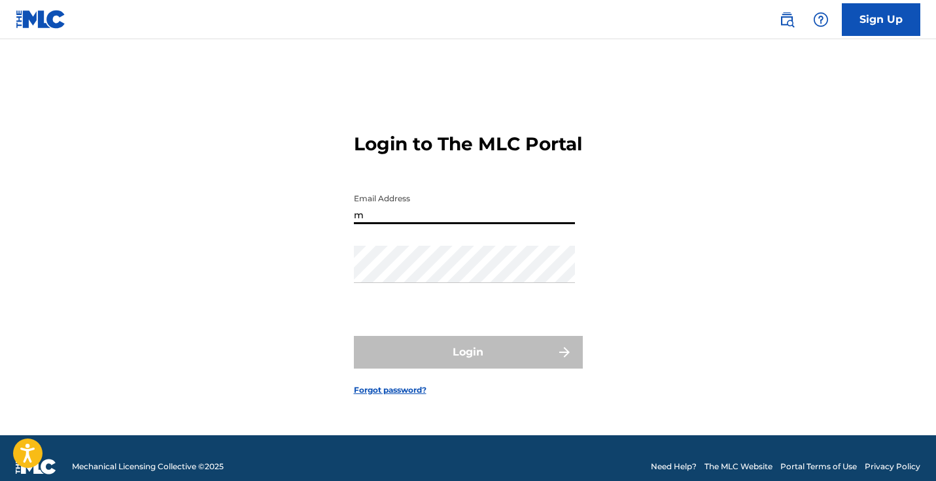
type input "[EMAIL_ADDRESS][DOMAIN_NAME]"
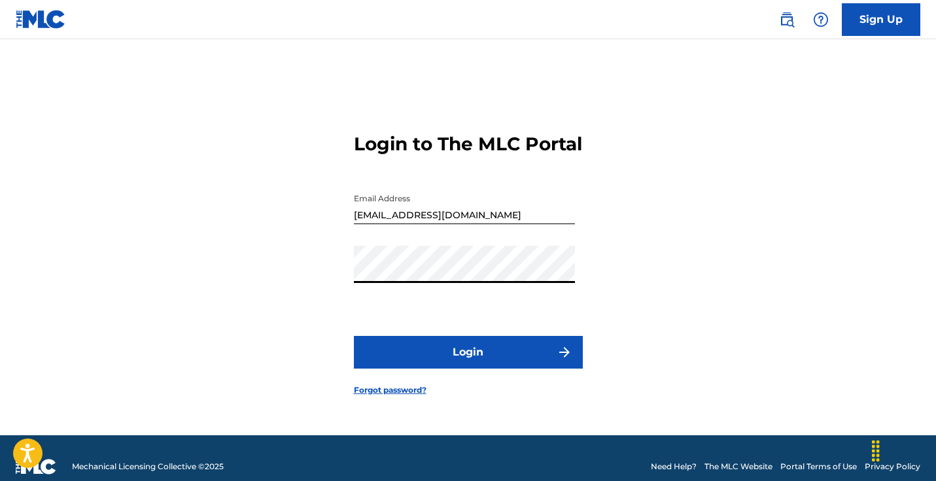
click at [354, 336] on button "Login" at bounding box center [468, 352] width 229 height 33
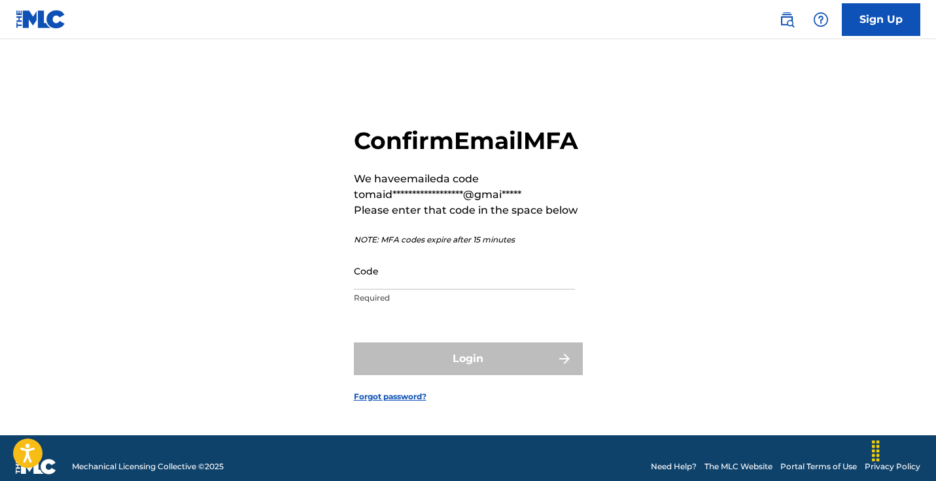
click at [462, 290] on input "Code" at bounding box center [464, 270] width 221 height 37
paste input "631354"
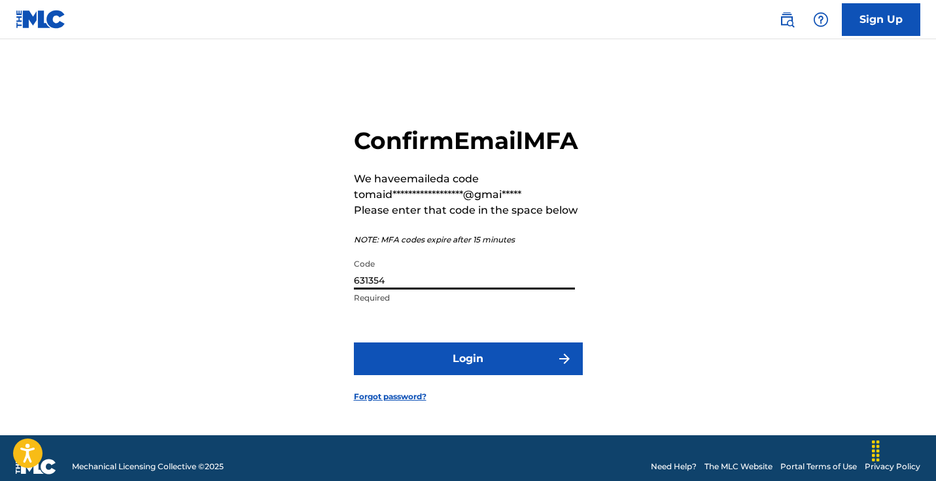
type input "631354"
click at [460, 373] on button "Login" at bounding box center [468, 359] width 229 height 33
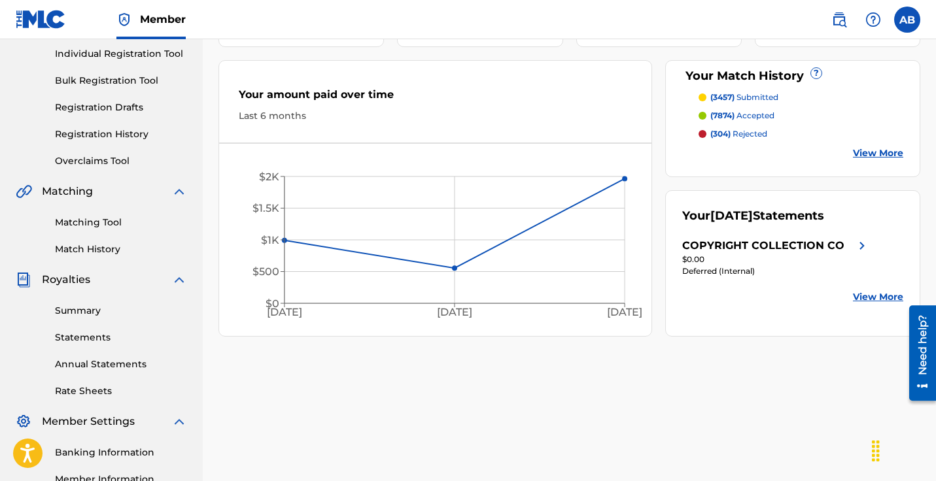
scroll to position [179, 0]
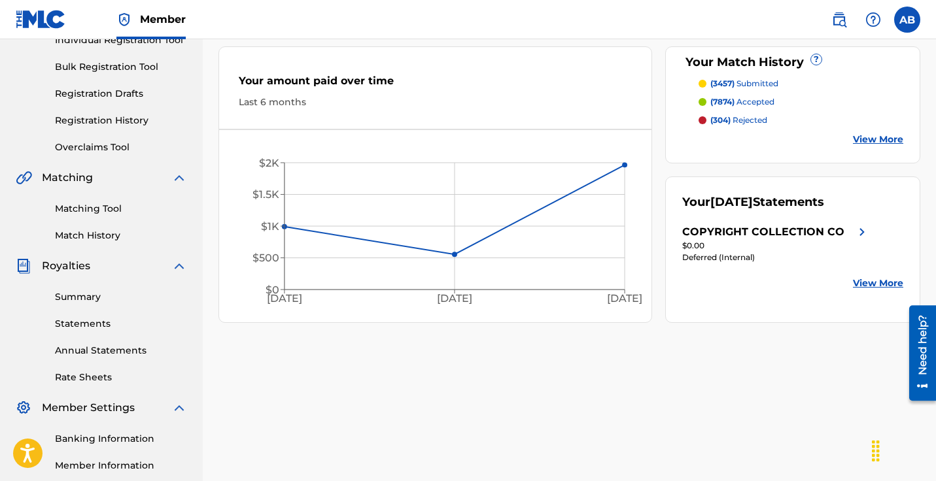
click at [84, 293] on link "Summary" at bounding box center [121, 297] width 132 height 14
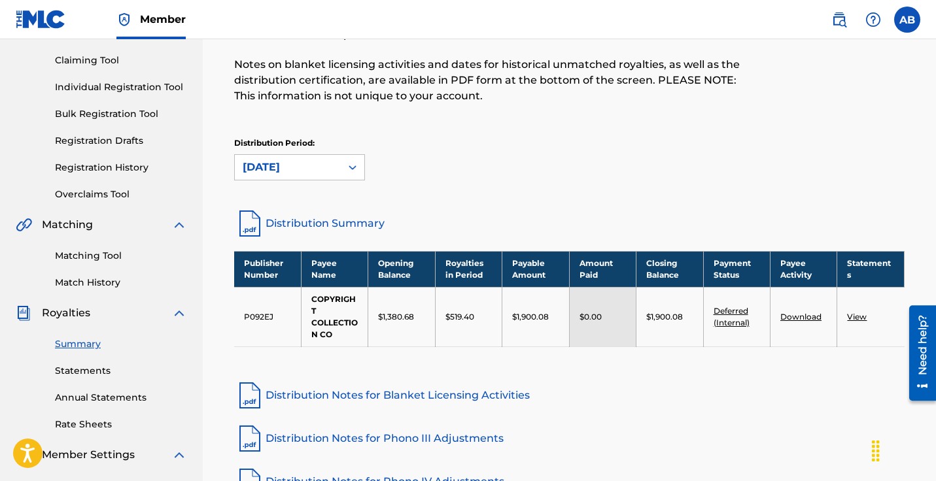
scroll to position [131, 0]
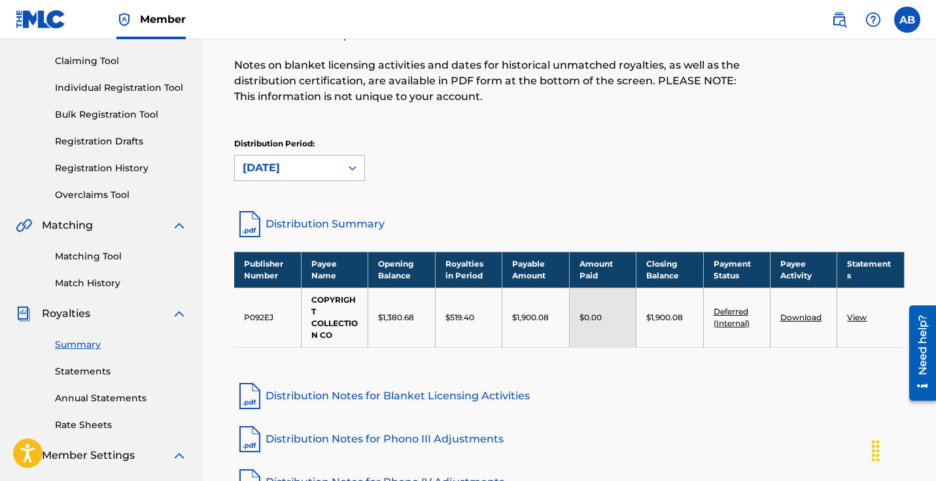
click at [353, 169] on icon at bounding box center [352, 168] width 13 height 13
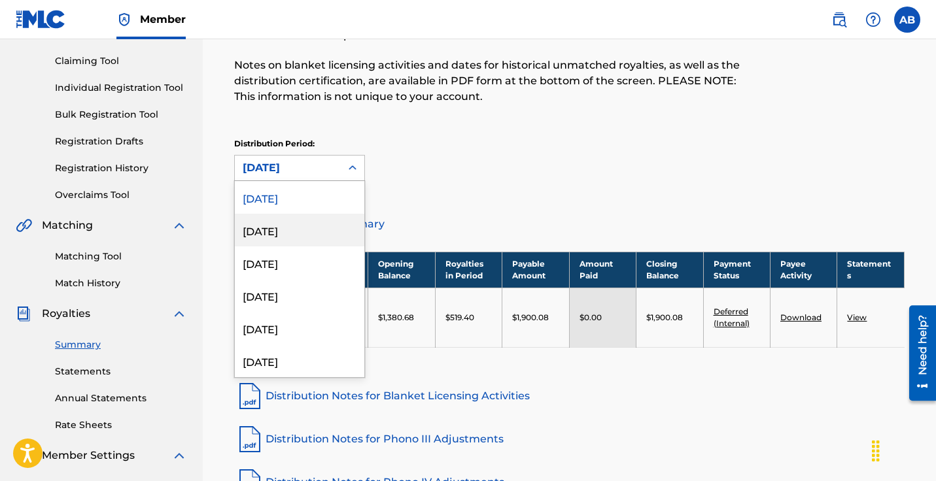
click at [328, 231] on div "[DATE]" at bounding box center [299, 230] width 129 height 33
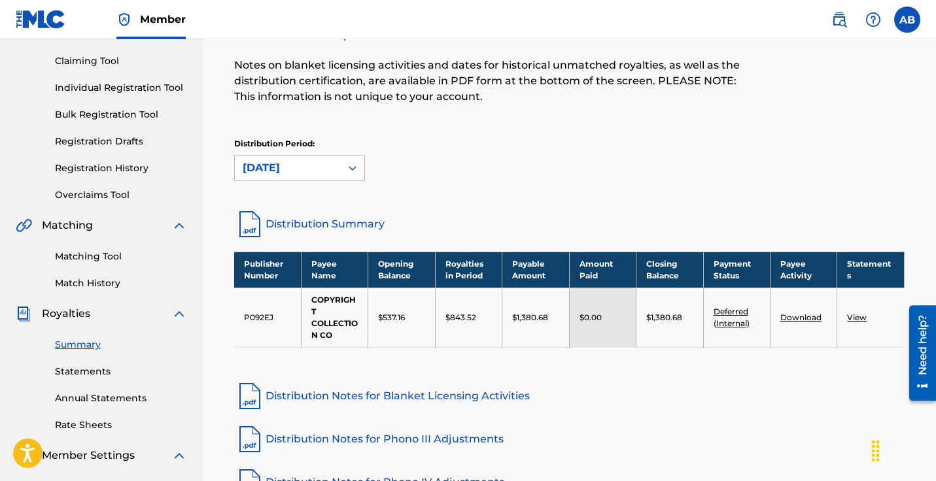
click at [343, 166] on div at bounding box center [353, 168] width 24 height 24
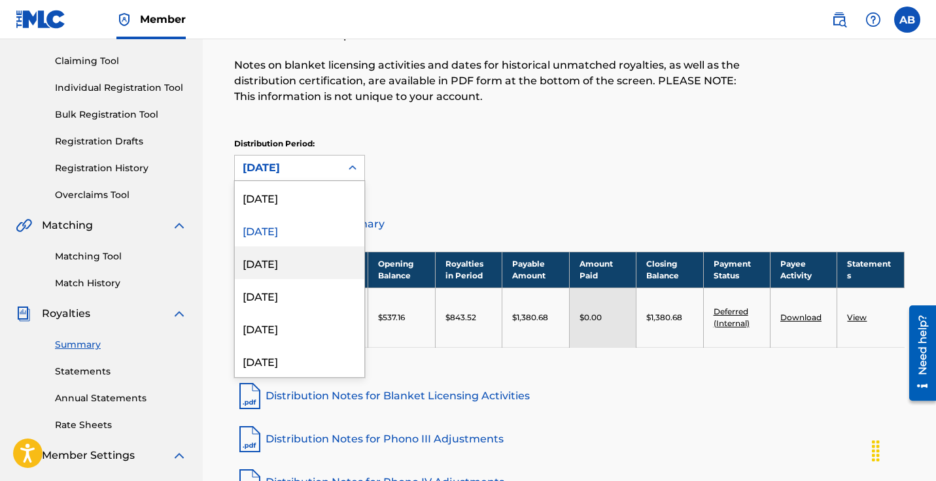
click at [319, 262] on div "[DATE]" at bounding box center [299, 263] width 129 height 33
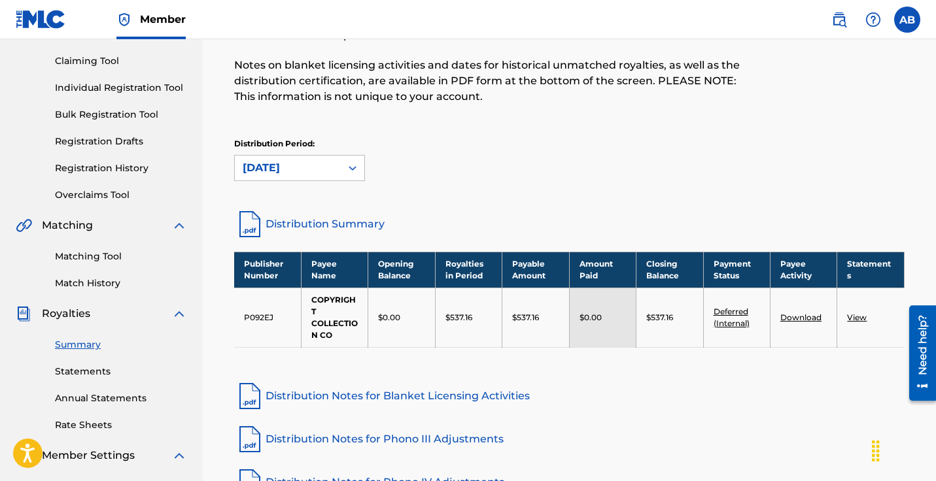
click at [335, 186] on div "Distribution Period: [DATE]" at bounding box center [569, 165] width 670 height 55
click at [334, 172] on div "[DATE]" at bounding box center [288, 168] width 106 height 25
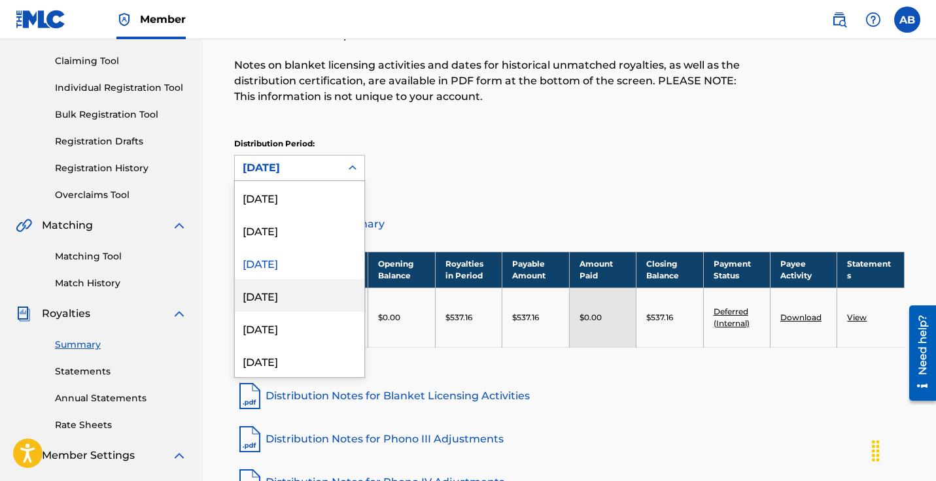
click at [309, 290] on div "[DATE]" at bounding box center [299, 295] width 129 height 33
click at [312, 167] on div "[DATE]" at bounding box center [288, 168] width 90 height 16
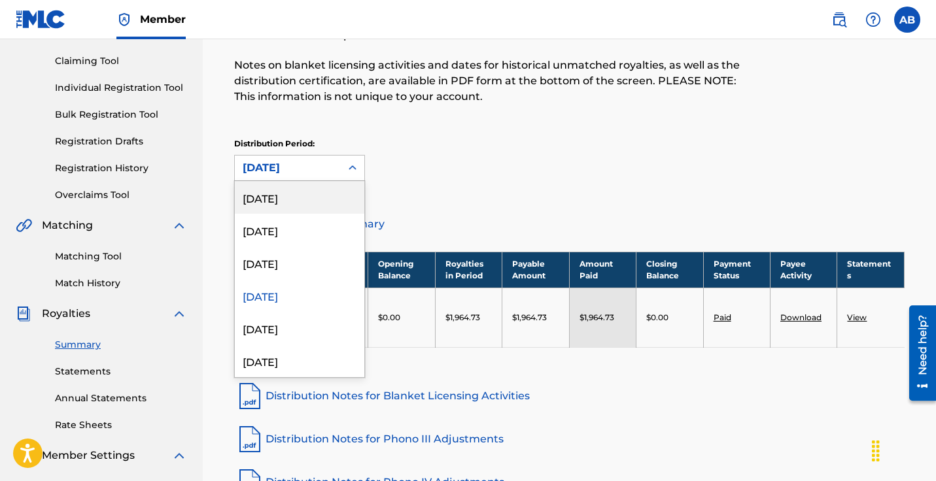
click at [307, 201] on div "[DATE]" at bounding box center [299, 197] width 129 height 33
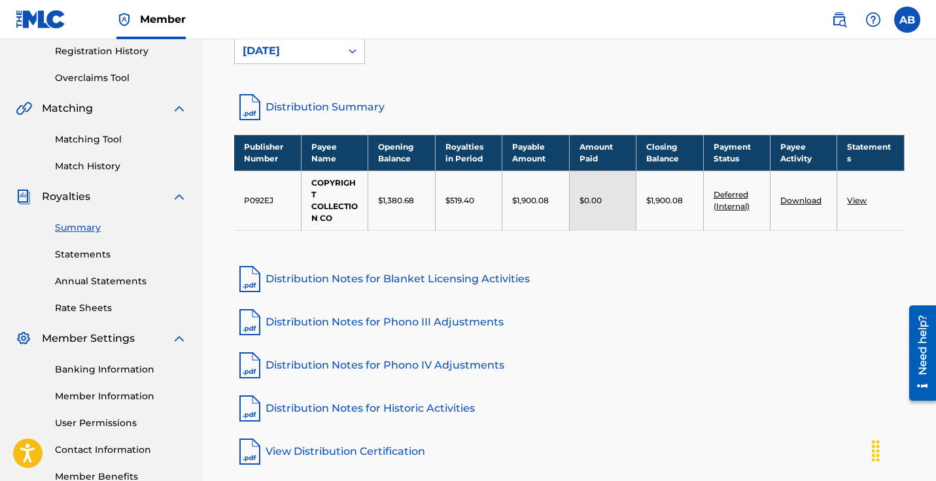
scroll to position [330, 0]
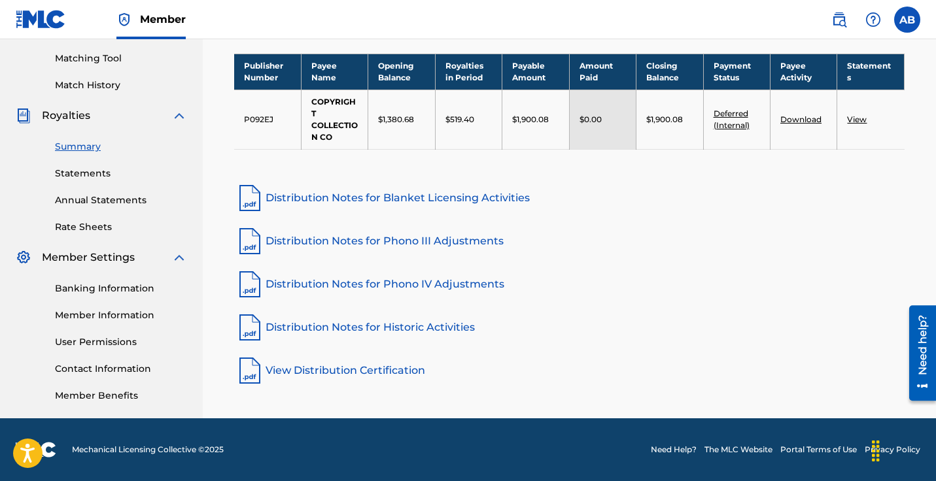
click at [116, 290] on link "Banking Information" at bounding box center [121, 289] width 132 height 14
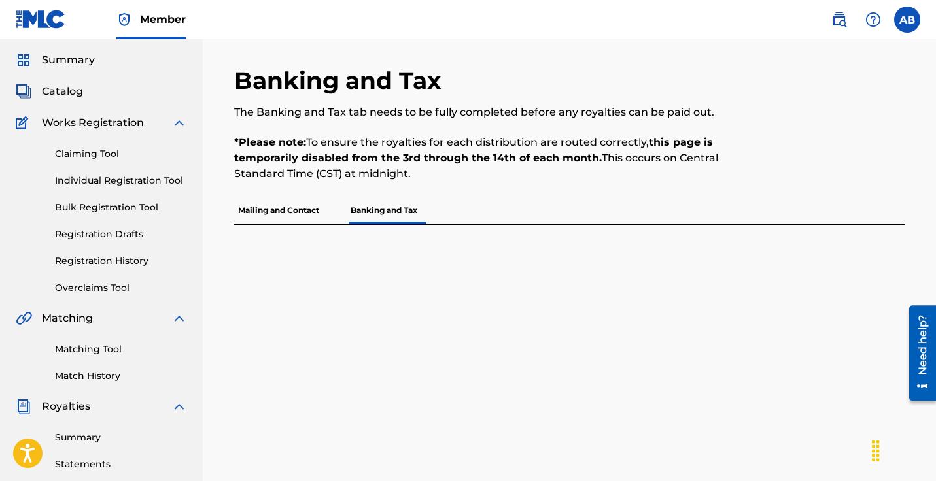
scroll to position [35, 0]
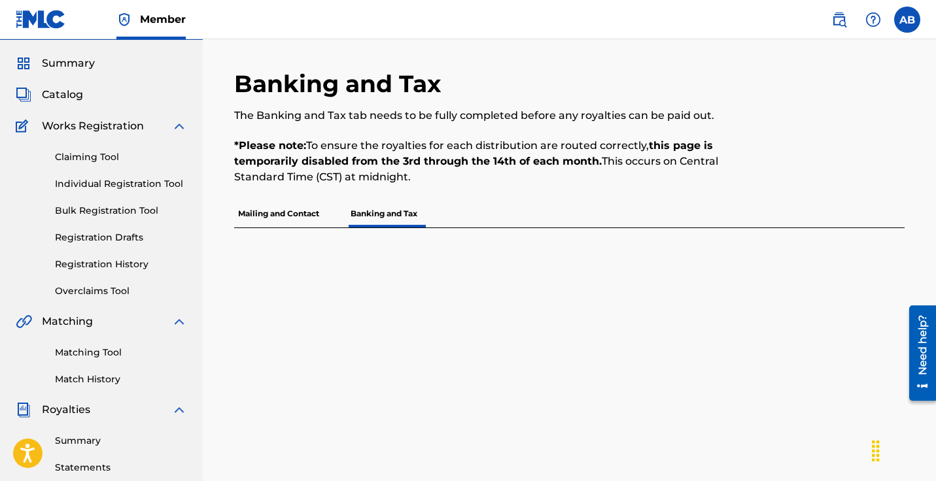
click at [286, 216] on p "Mailing and Contact" at bounding box center [278, 213] width 89 height 27
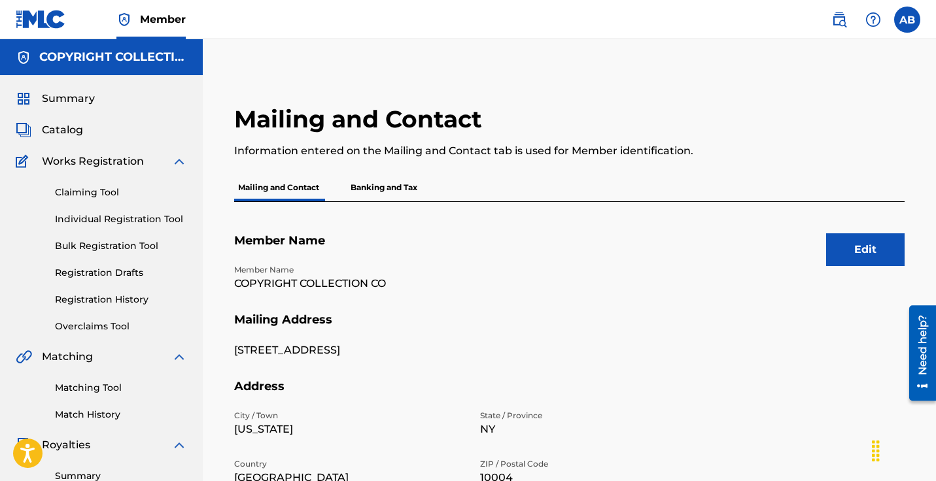
click at [88, 100] on span "Summary" at bounding box center [68, 99] width 53 height 16
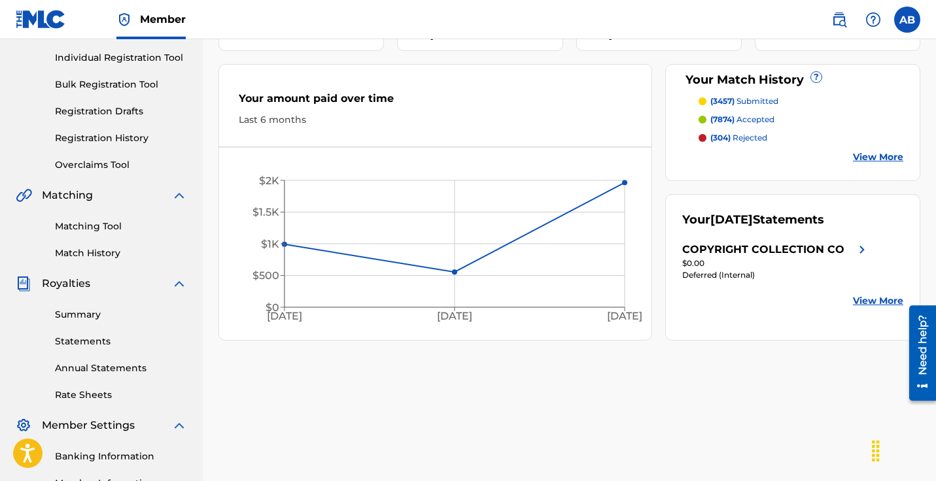
scroll to position [148, 0]
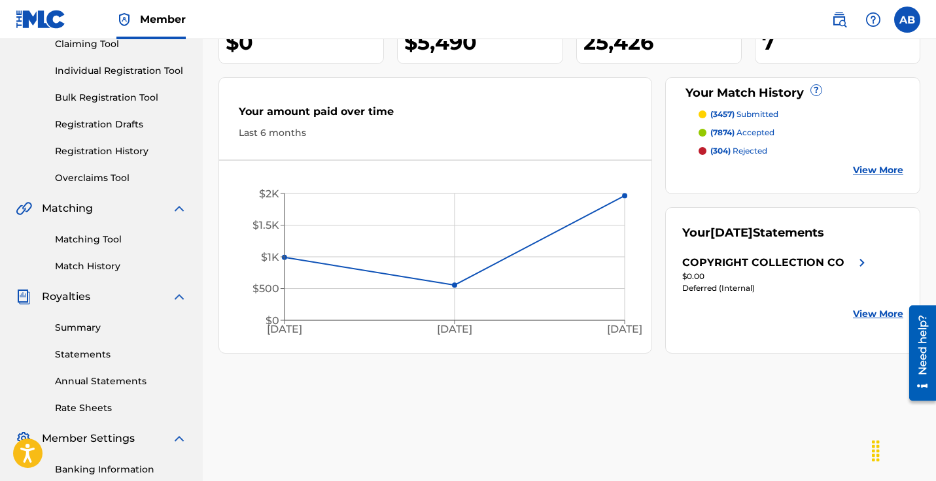
click at [883, 314] on link "View More" at bounding box center [878, 314] width 50 height 14
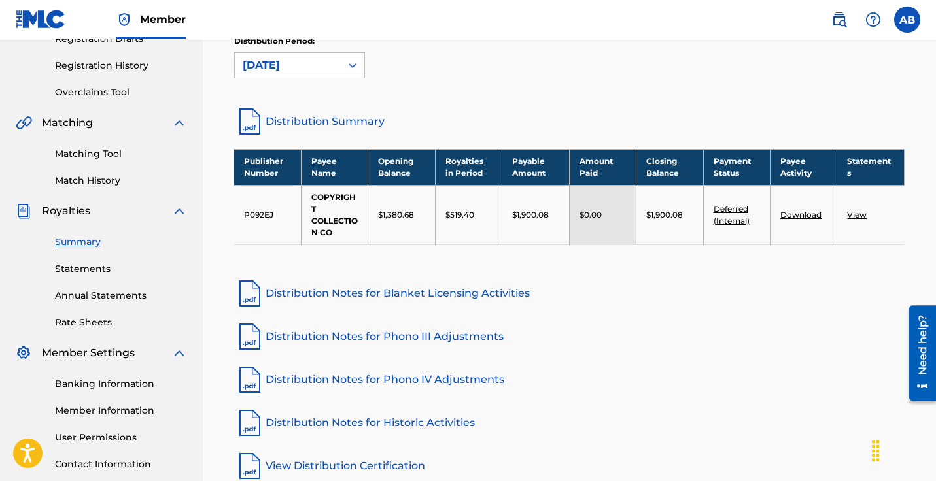
scroll to position [330, 0]
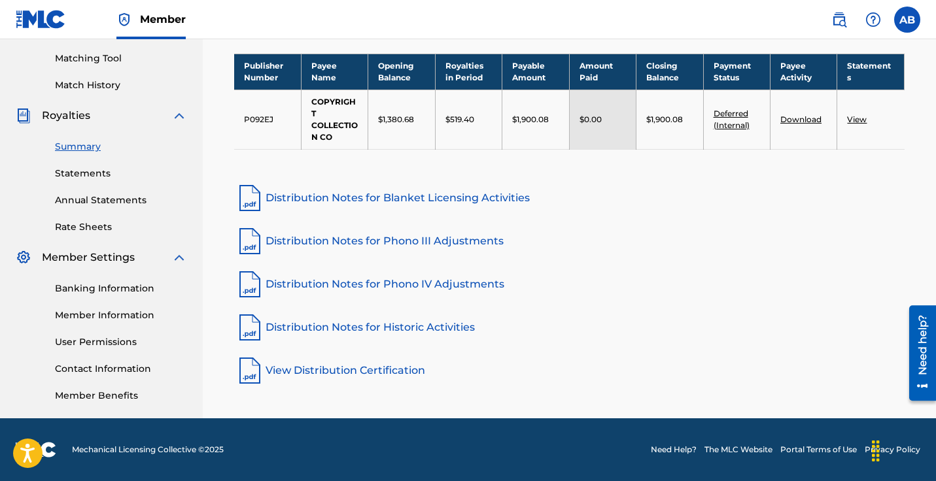
click at [79, 235] on div "Summary Catalog Works Registration Claiming Tool Individual Registration Tool B…" at bounding box center [101, 82] width 203 height 673
click at [83, 230] on link "Rate Sheets" at bounding box center [121, 227] width 132 height 14
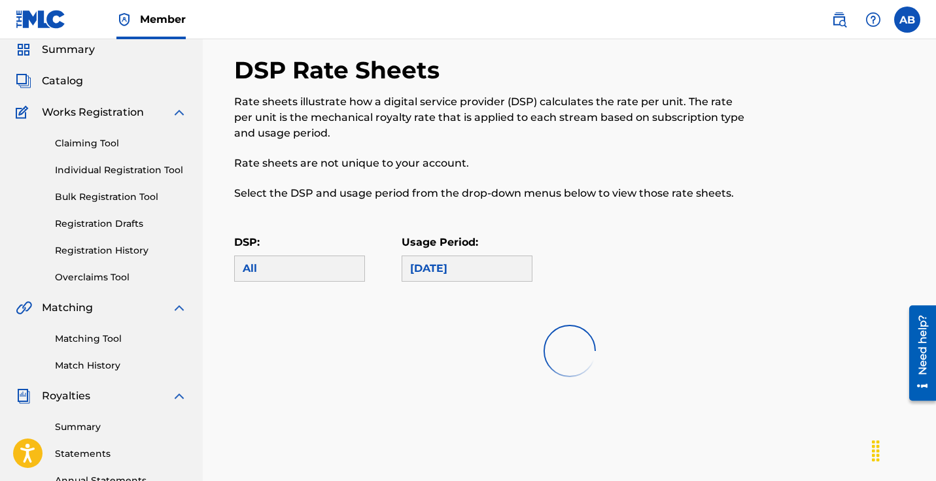
scroll to position [58, 0]
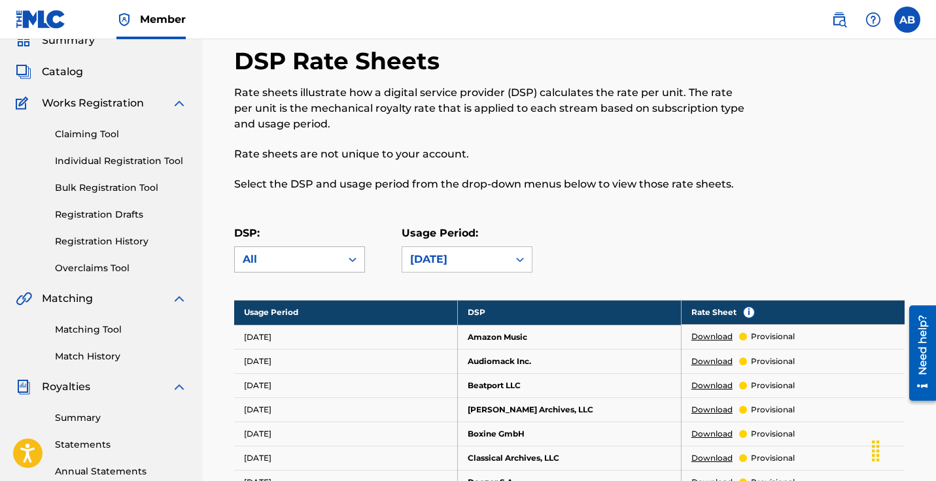
click at [316, 263] on div "All" at bounding box center [288, 260] width 90 height 16
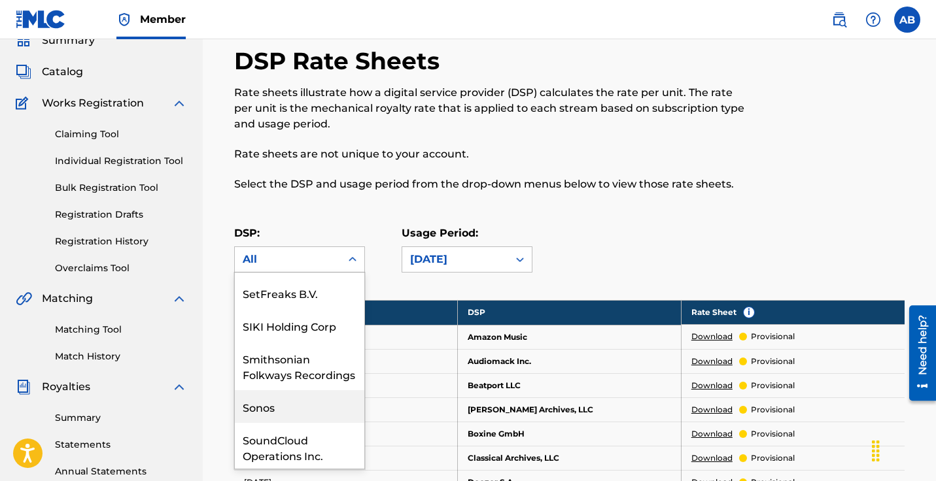
scroll to position [2093, 0]
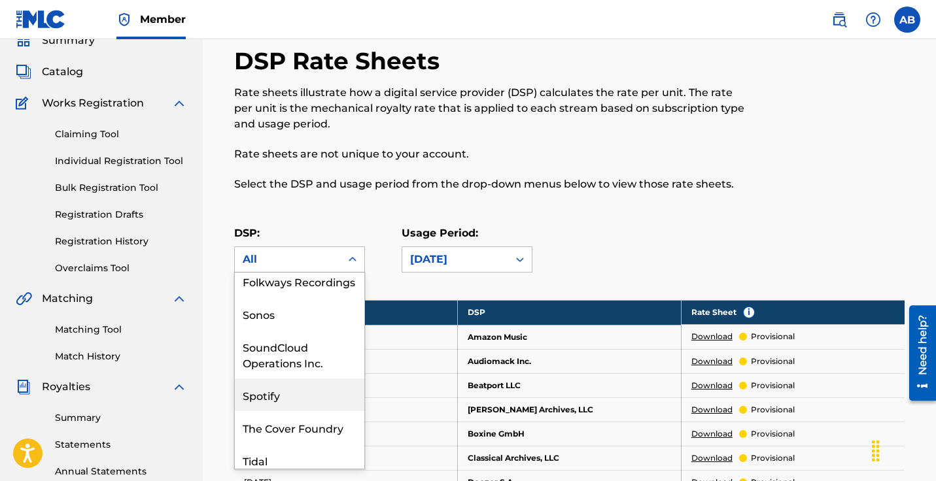
click at [297, 379] on div "Spotify" at bounding box center [299, 395] width 129 height 33
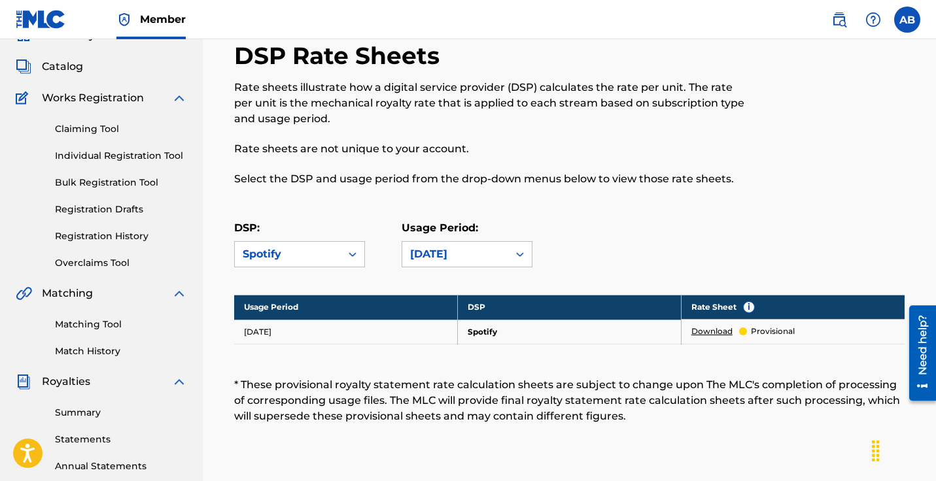
scroll to position [65, 0]
